Goal: Task Accomplishment & Management: Use online tool/utility

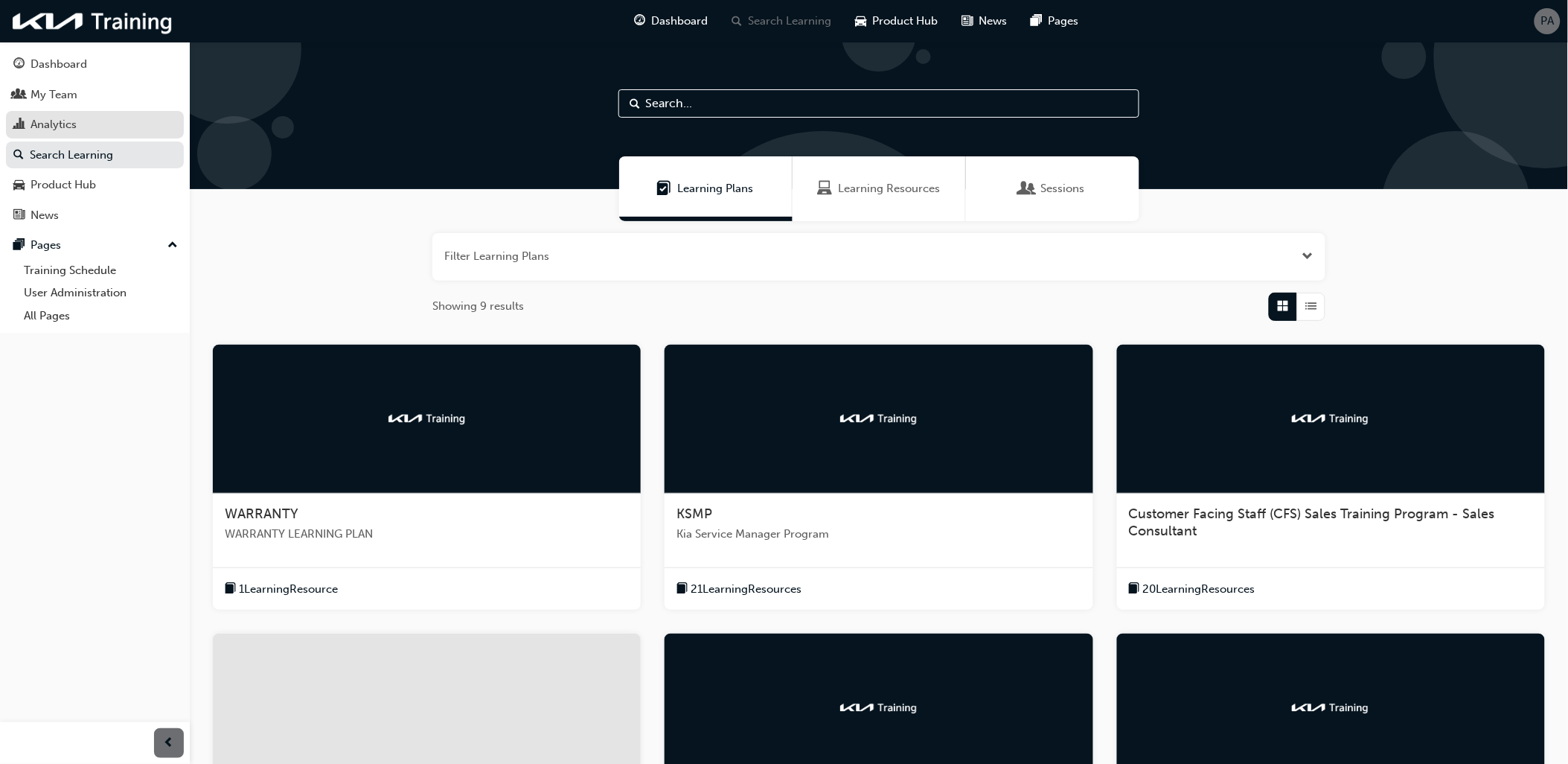
click at [117, 134] on div "Analytics" at bounding box center [95, 124] width 163 height 18
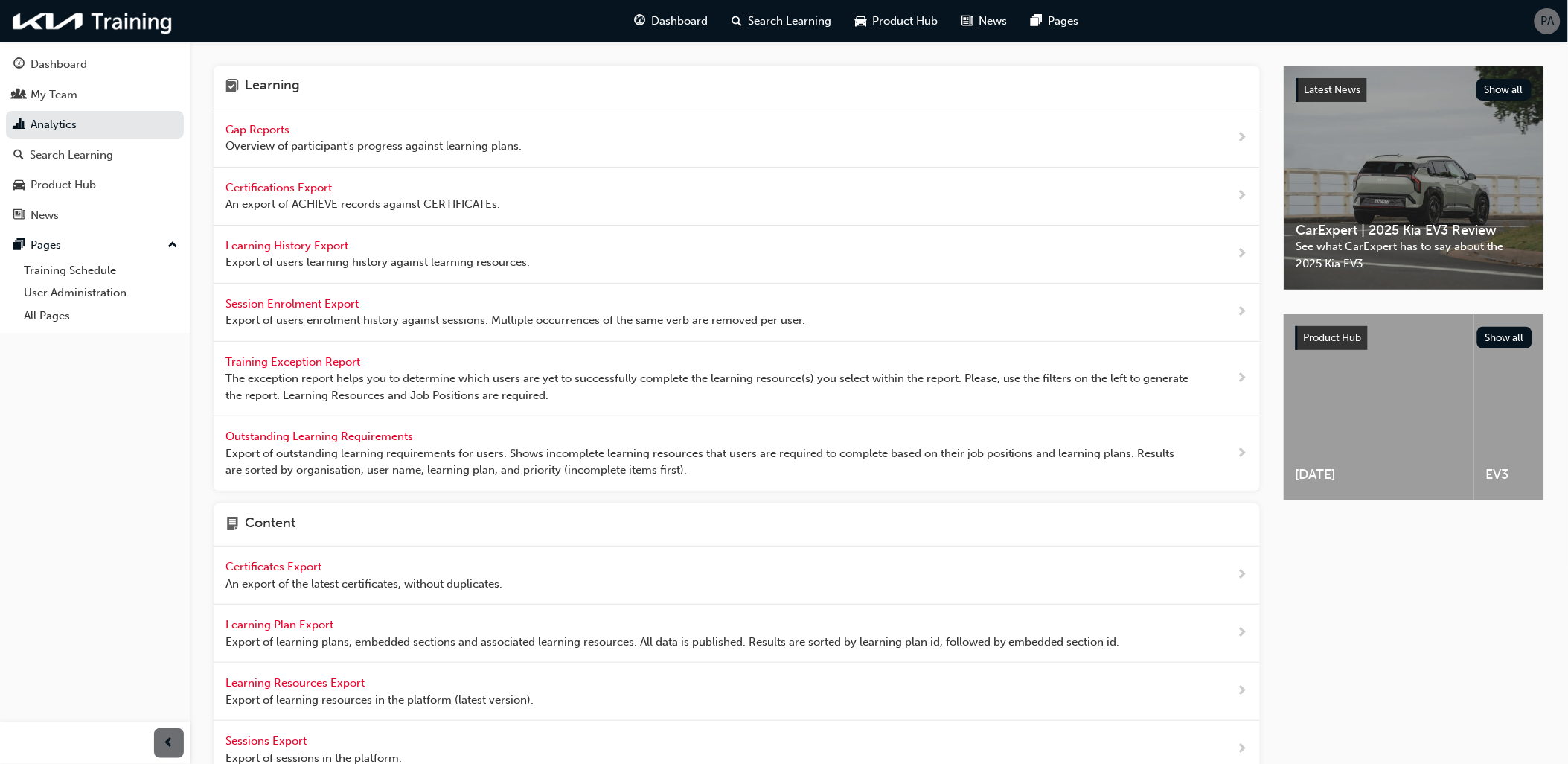
click at [249, 129] on span "Gap Reports" at bounding box center [259, 129] width 67 height 14
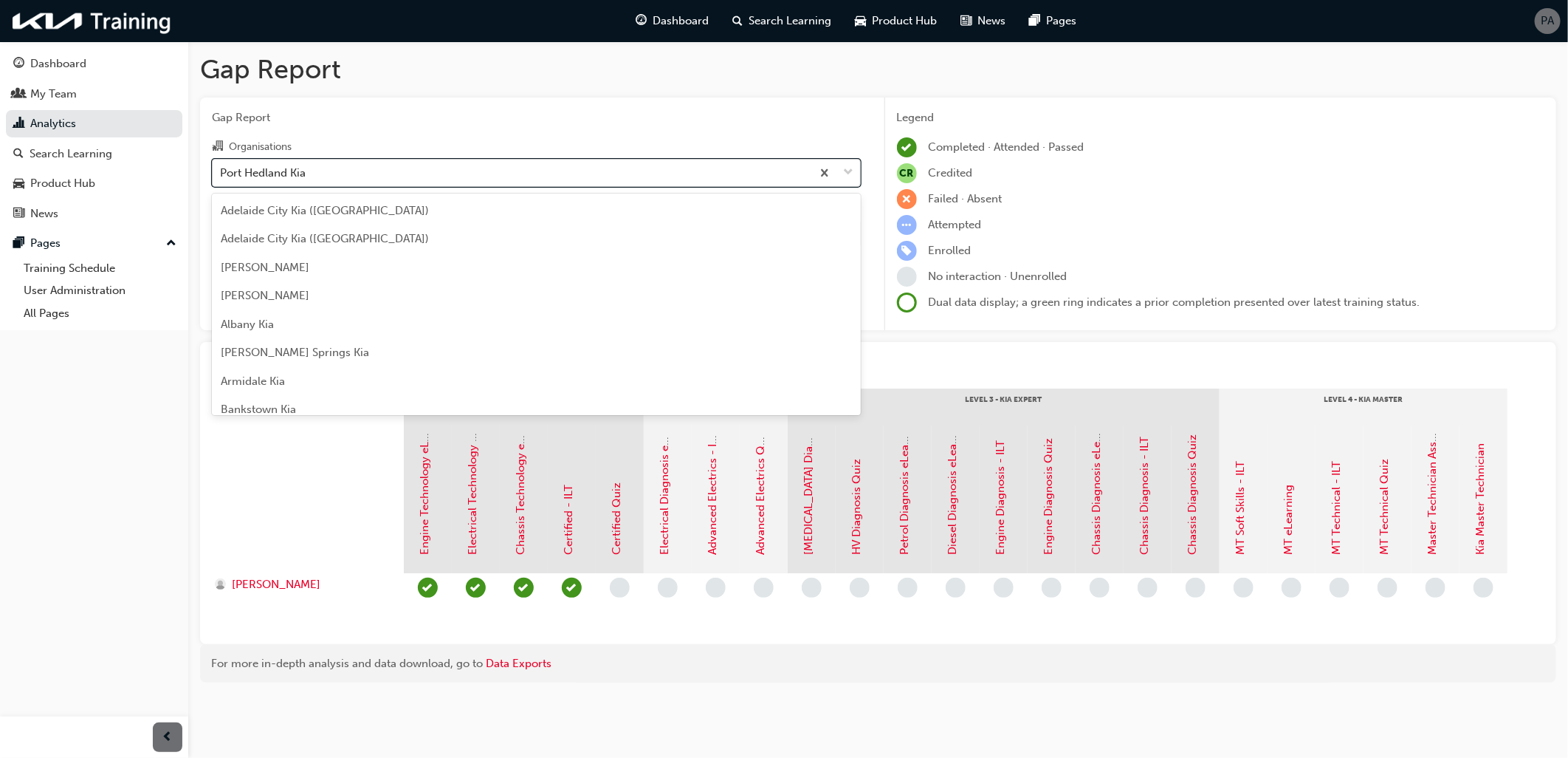
click at [297, 177] on div "Port Hedland Kia" at bounding box center [262, 172] width 85 height 17
click at [221, 177] on input "Organisations option Port Hedland Kia focused, 121 of 158. 158 results availabl…" at bounding box center [221, 172] width 2 height 12
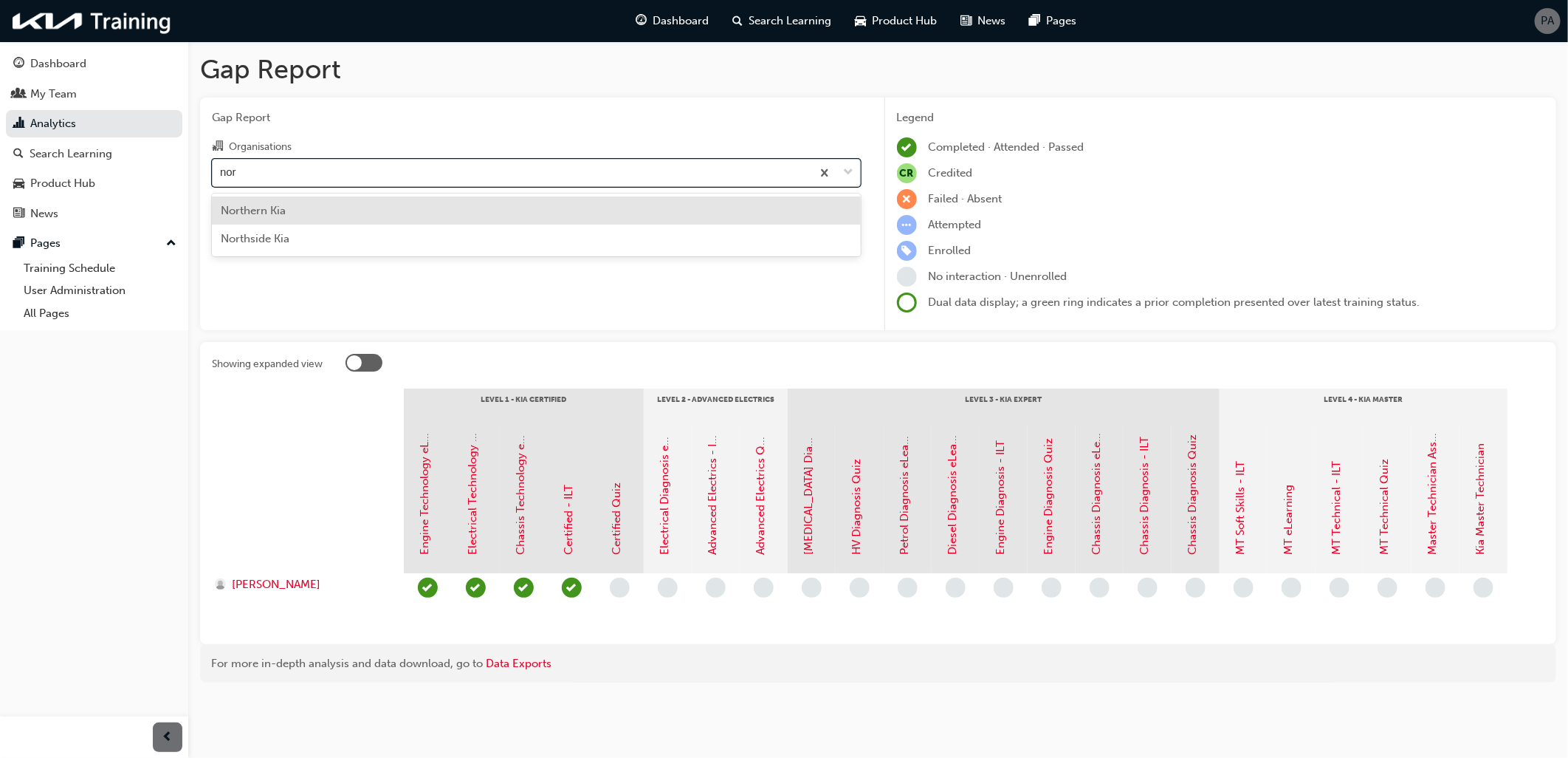
type input "nort"
click at [305, 215] on div "Northern Kia" at bounding box center [535, 211] width 648 height 29
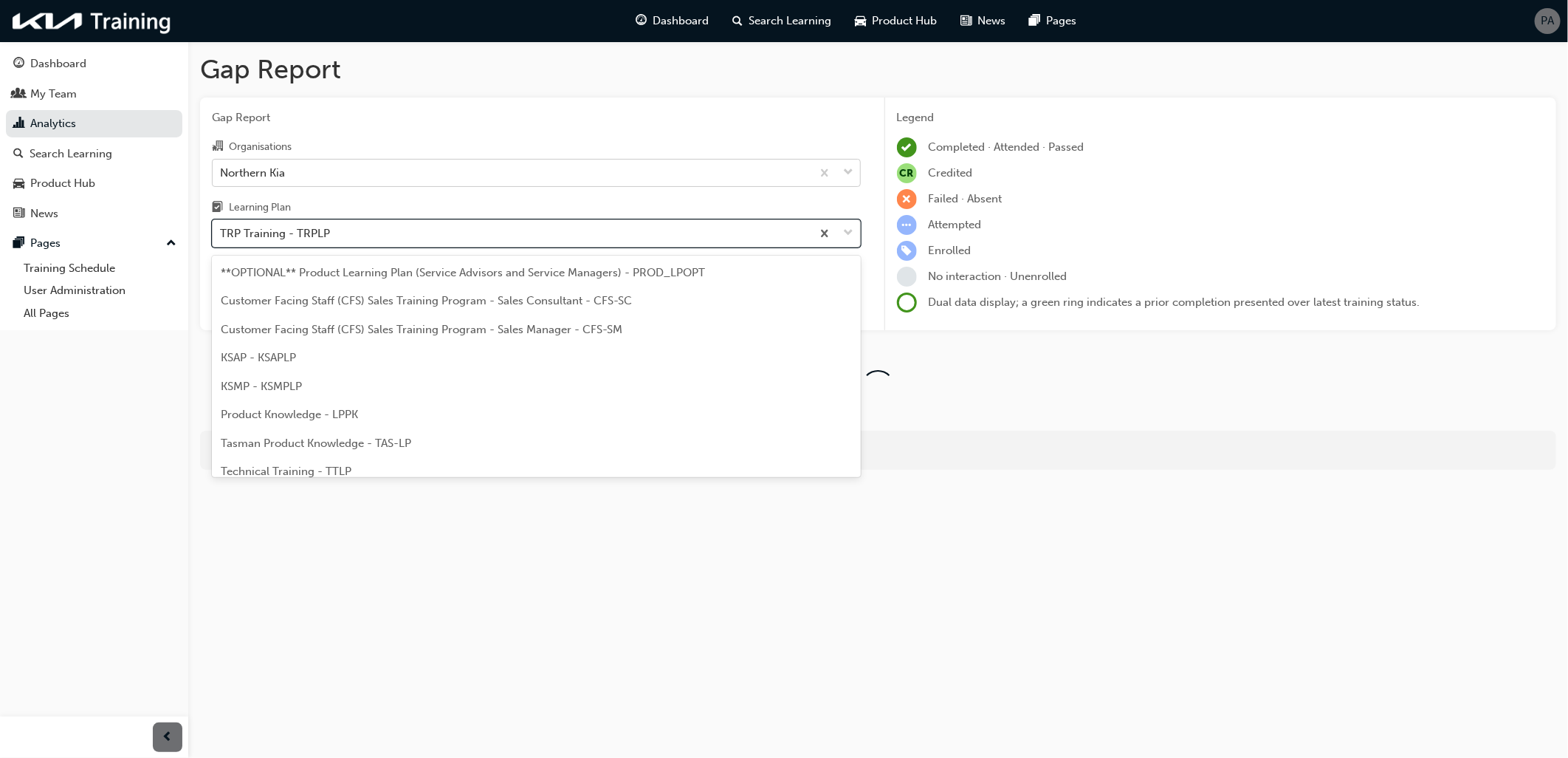
click at [306, 240] on div "TRP Training - TRPLP" at bounding box center [275, 234] width 110 height 17
click at [221, 240] on input "Learning Plan option TRP Training - TRPLP focused, 9 of 10. 10 results availabl…" at bounding box center [221, 233] width 2 height 12
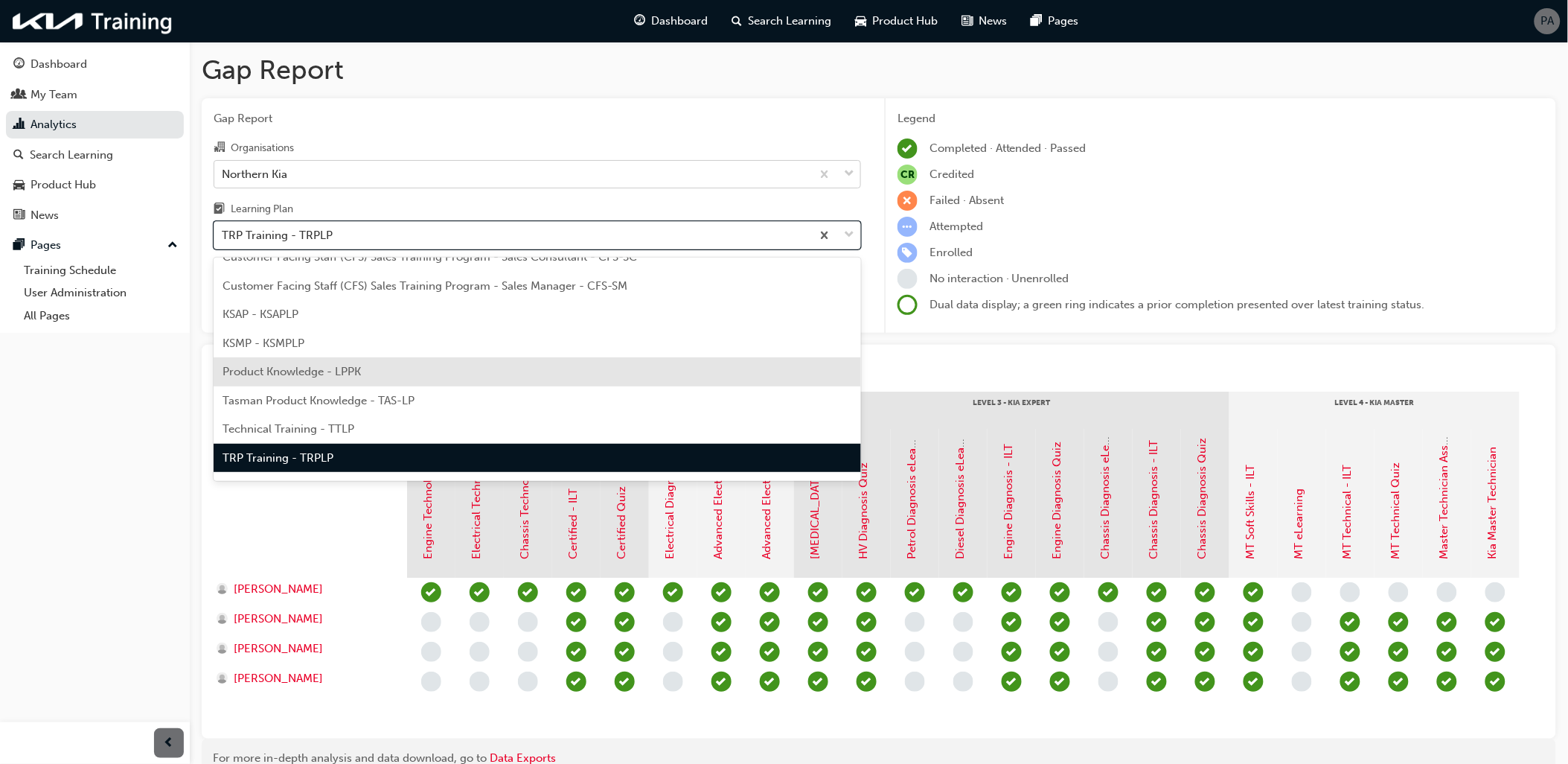
scroll to position [69, 0]
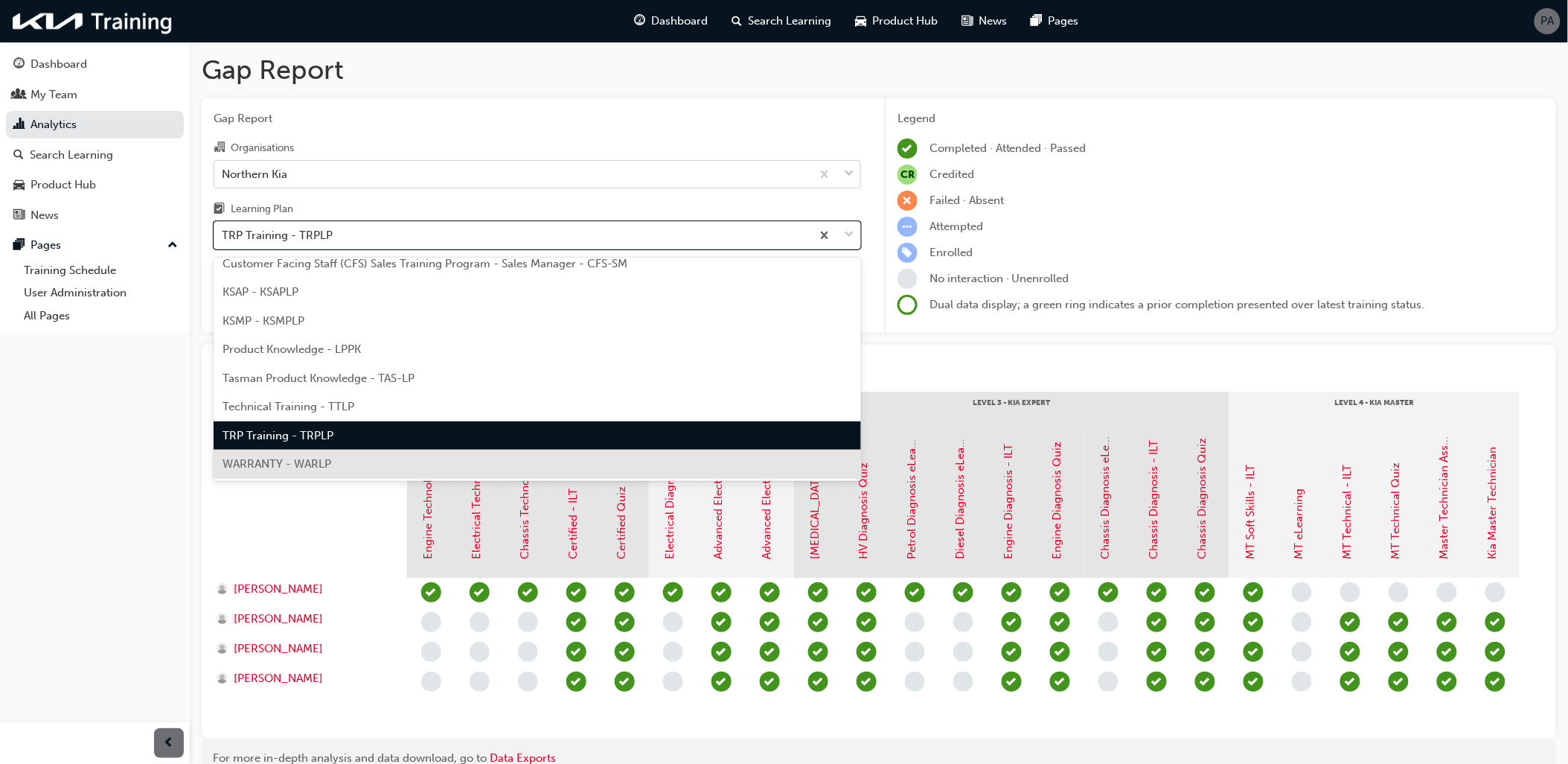
click at [319, 466] on span "WARRANTY - WARLP" at bounding box center [276, 464] width 109 height 14
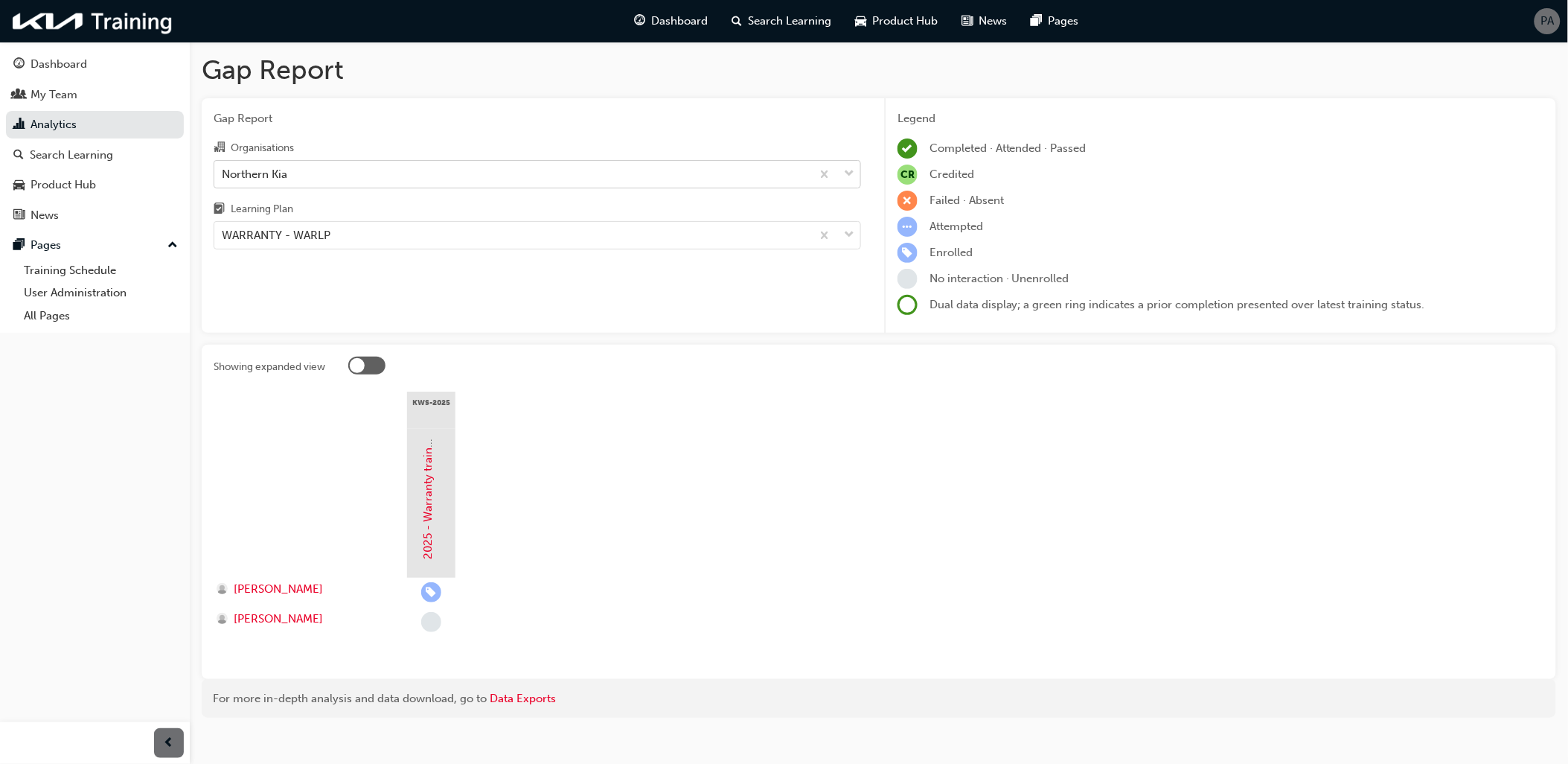
click at [1556, 22] on div "PA" at bounding box center [1547, 20] width 26 height 26
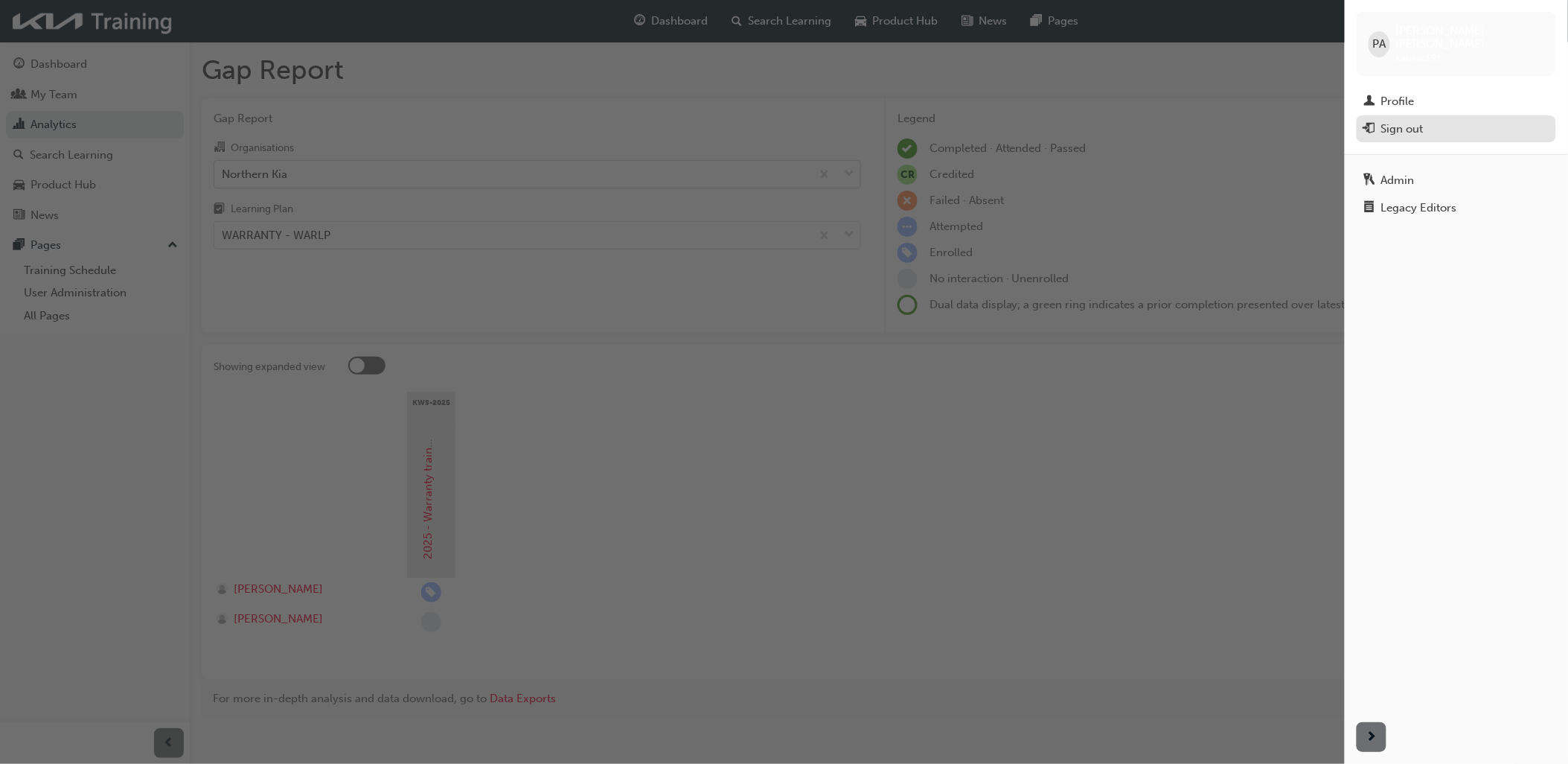
click at [1430, 120] on div "Sign out" at bounding box center [1456, 128] width 184 height 18
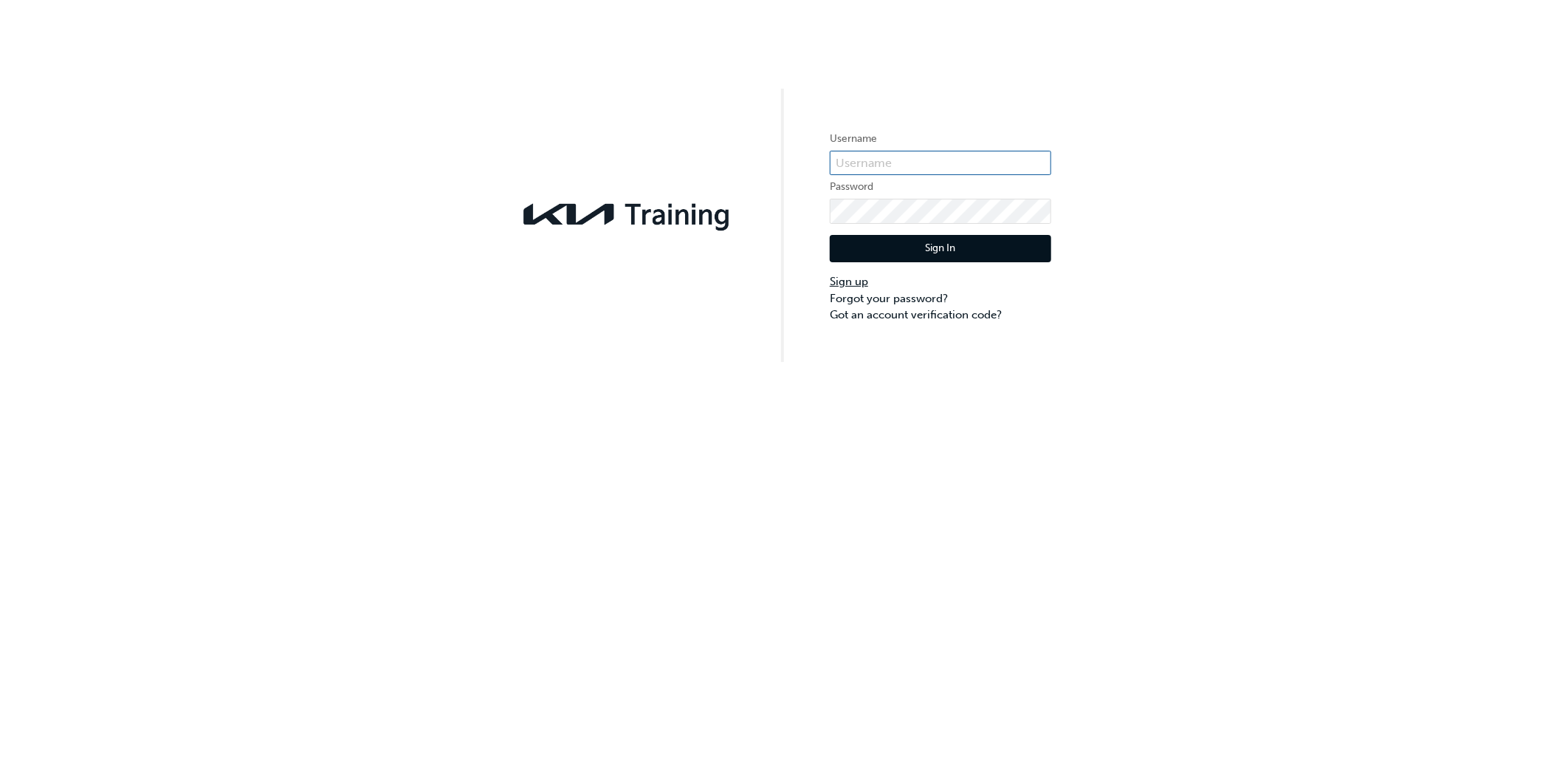
type input "KAUSW391"
click at [865, 285] on link "Sign up" at bounding box center [940, 282] width 221 height 17
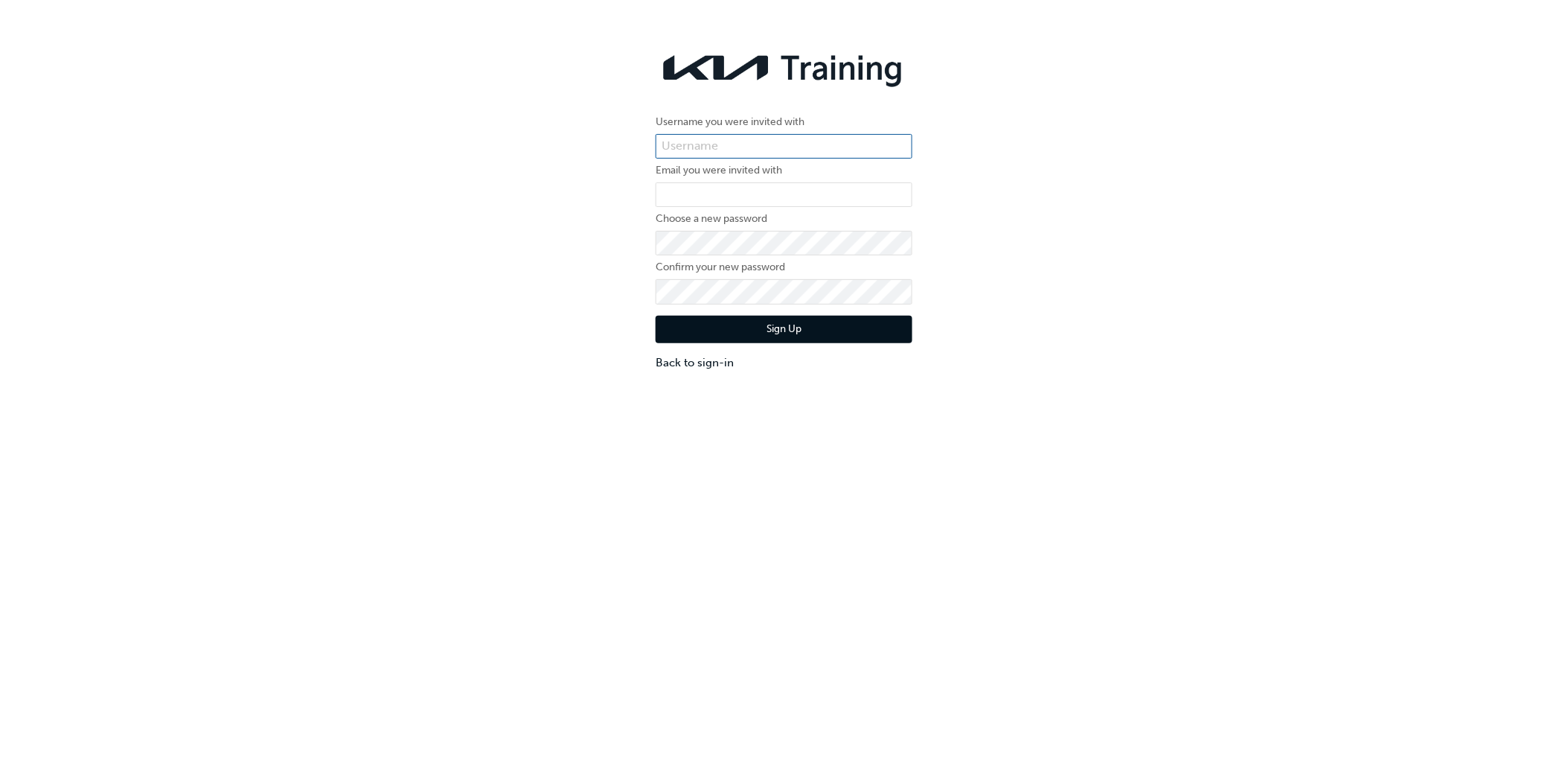
type input "KAUSW391"
click at [783, 330] on button "Sign Up" at bounding box center [784, 329] width 257 height 28
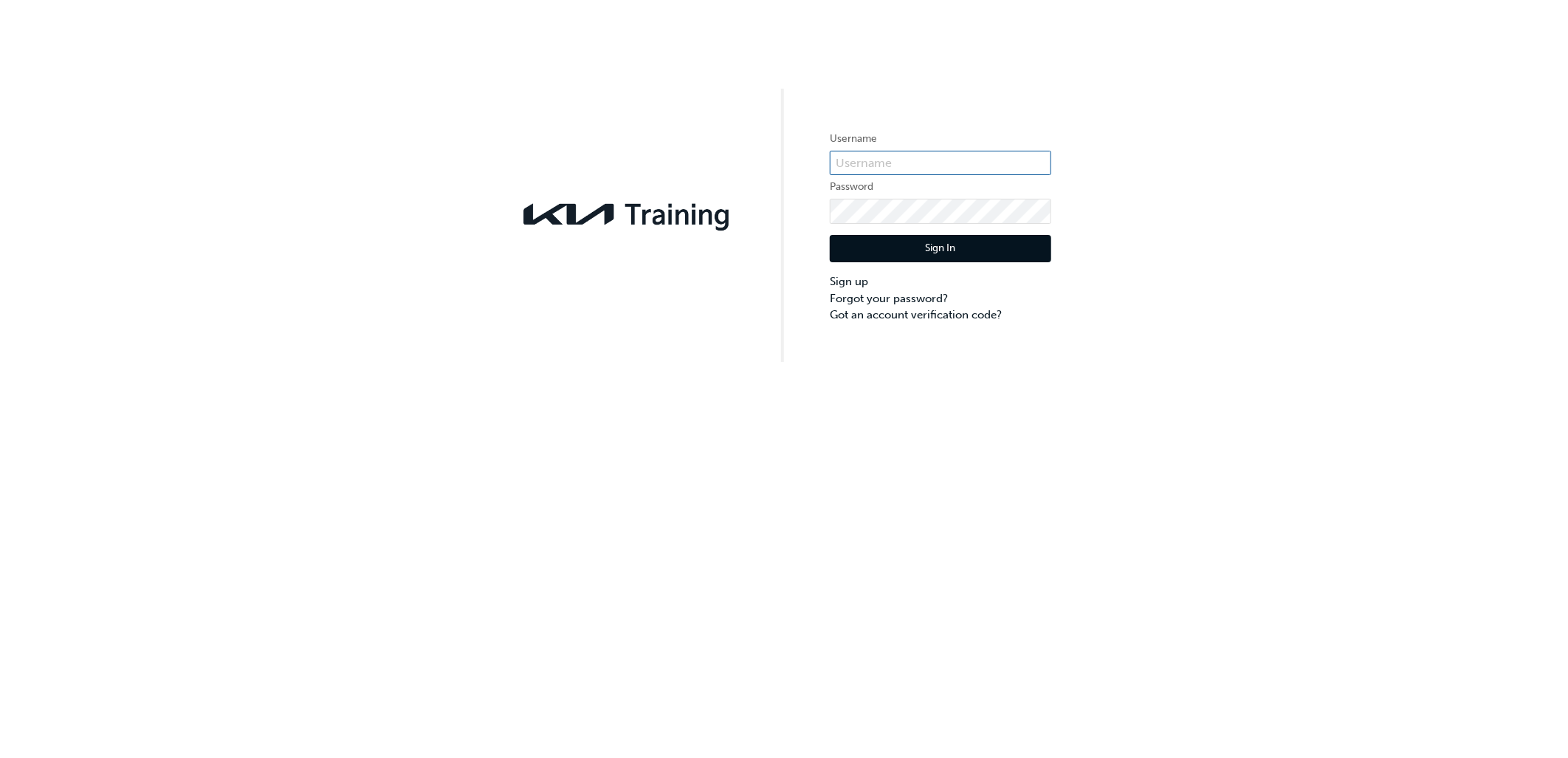
type input "KAUSW391"
click at [908, 246] on button "Sign In" at bounding box center [940, 248] width 221 height 28
